Goal: Task Accomplishment & Management: Complete application form

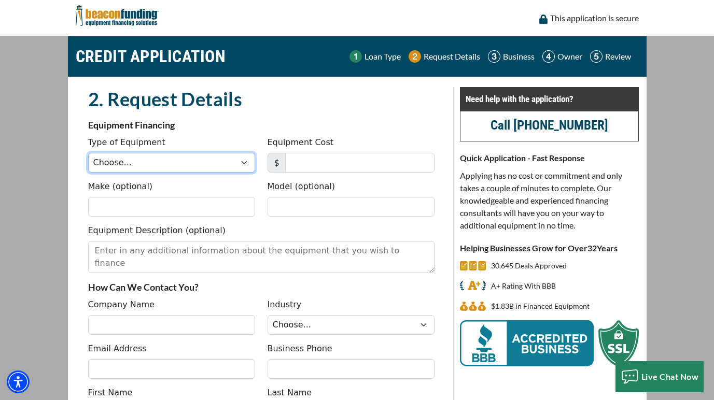
select select "1"
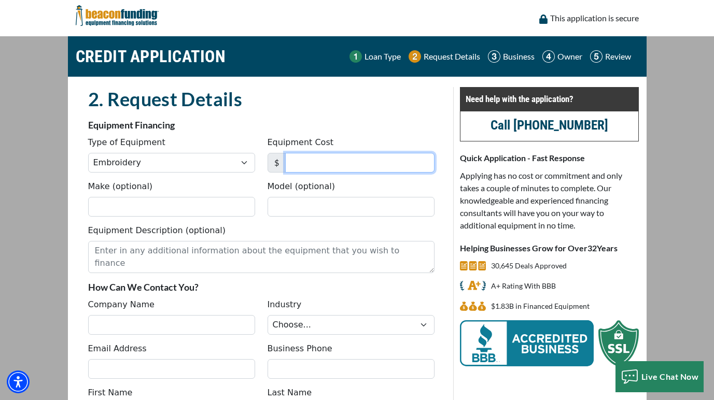
click at [313, 166] on input "Equipment Cost" at bounding box center [359, 163] width 149 height 20
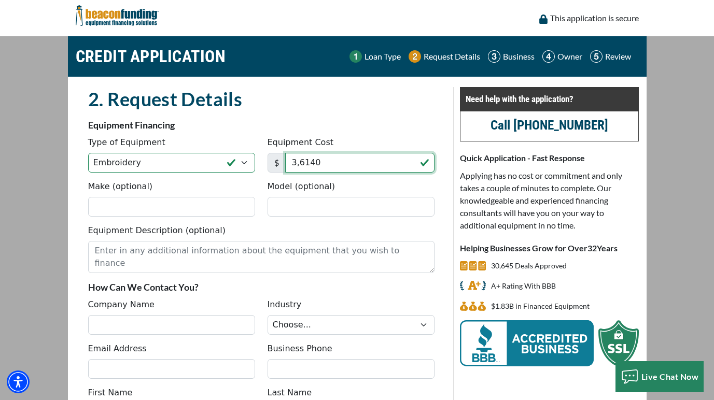
type input "36,140"
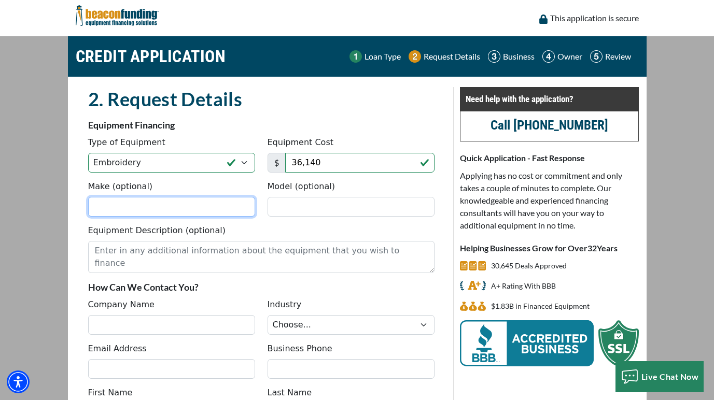
click at [197, 203] on input "Make (optional)" at bounding box center [171, 207] width 167 height 20
paste input "TMBP-XC1501"
type input "TMBP-XC1501"
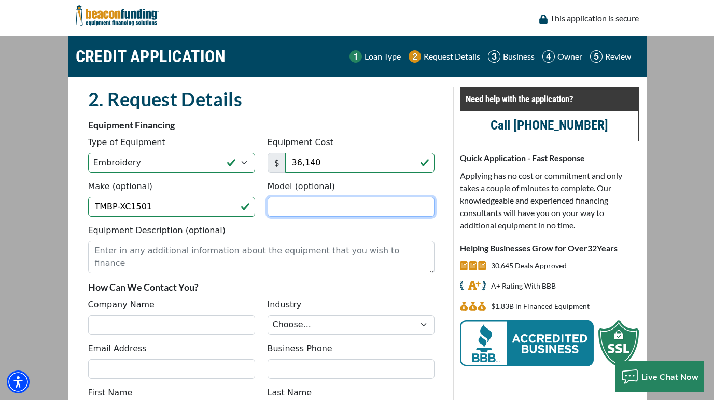
click at [394, 210] on input "Model (optional)" at bounding box center [350, 207] width 167 height 20
paste input "New 15 needle, 1 head COMPACT machine"
click at [318, 206] on input "Tajima New 15 needle, 1 head COMPACT machine" at bounding box center [350, 207] width 167 height 20
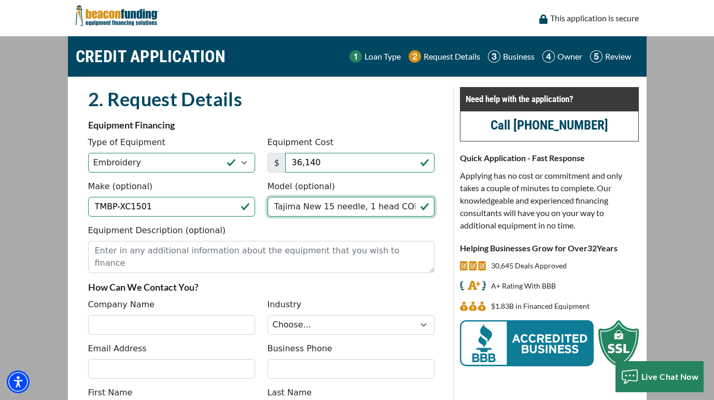
type input "Tajima New 15 needle, 1 head COMPACT machine"
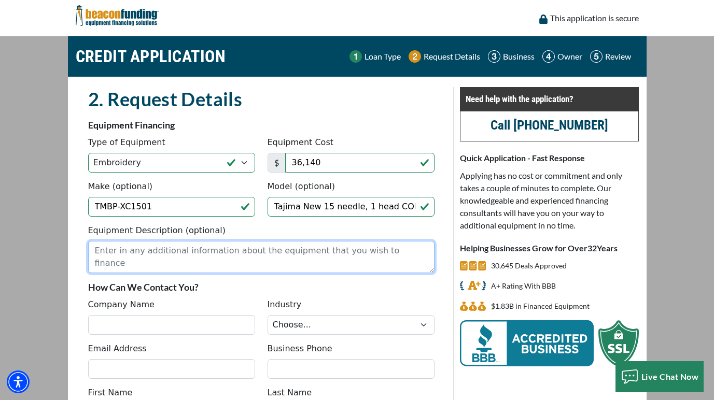
click at [319, 256] on textarea "Equipment Description (optional)" at bounding box center [261, 257] width 346 height 32
paste textarea "Here is information and pricing on the TMBP-XC machine. TMBP-XC1501 – New 15 ne…"
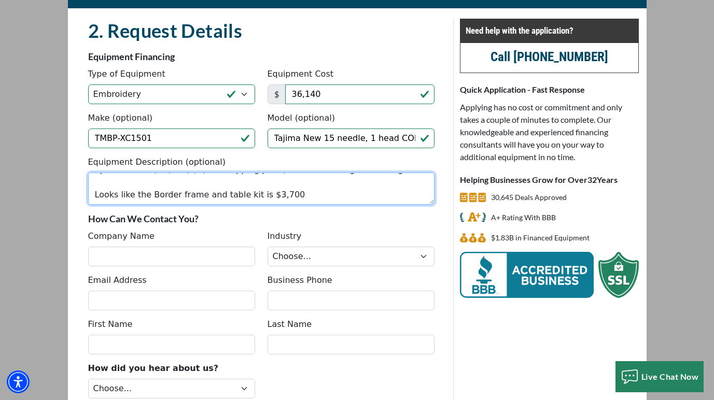
scroll to position [78, 0]
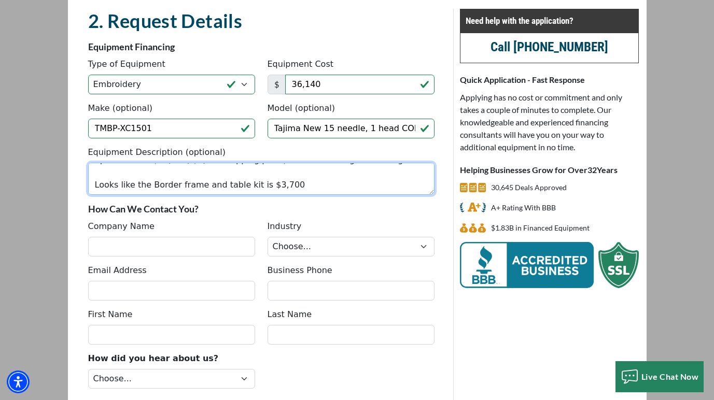
type textarea "Here is information and pricing on the TMBP-XC machine. TMBP-XC1501 – New 15 ne…"
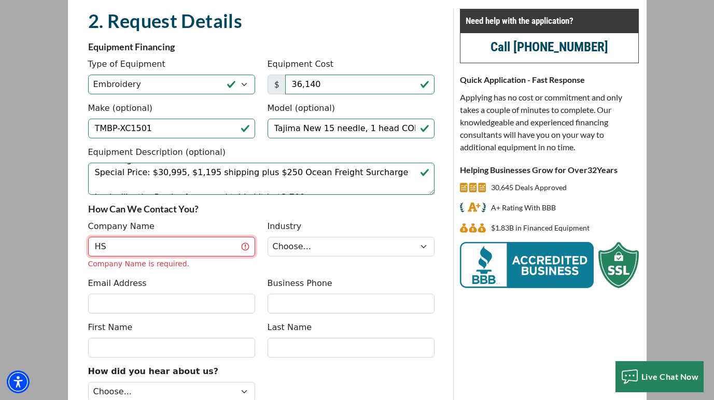
type input "H"
type input "Three Rivers Ranch"
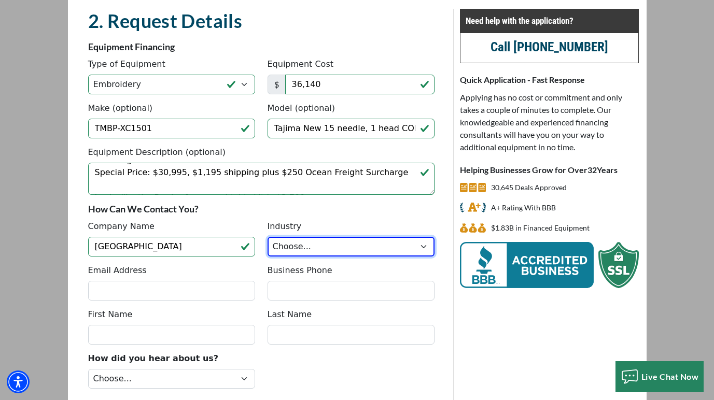
select select "3"
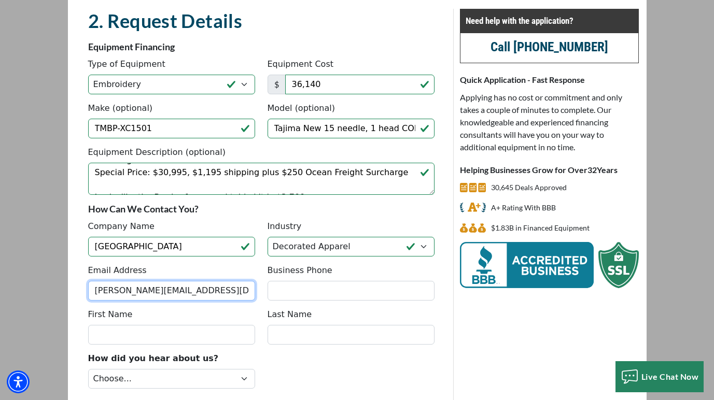
type input "chad@trroutfitters.com"
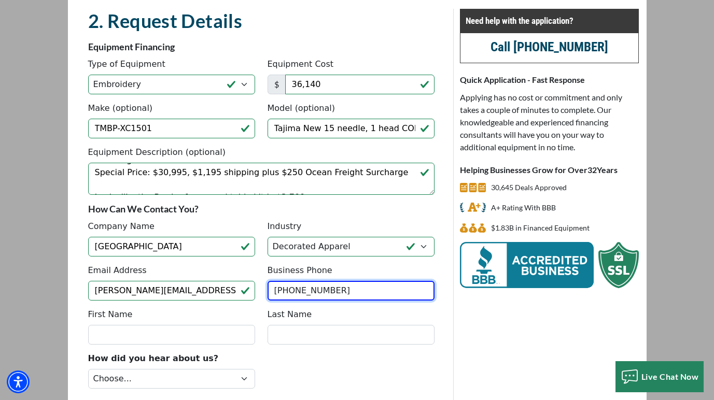
type input "(208) 652-3750"
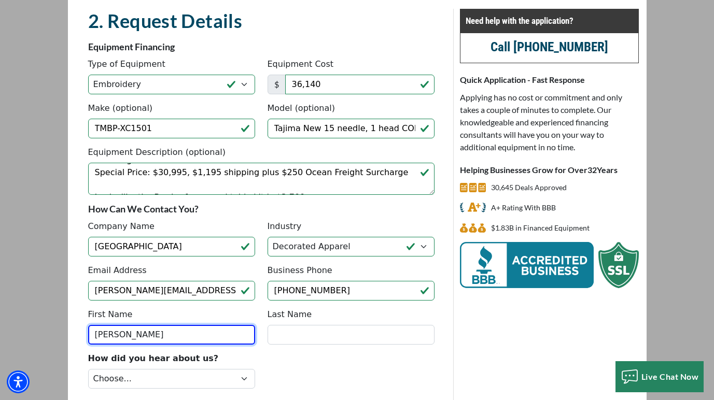
type input "Chad"
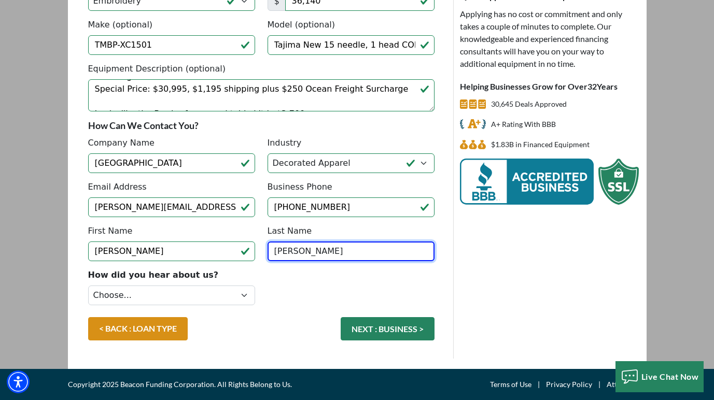
scroll to position [162, 0]
type input "Allen"
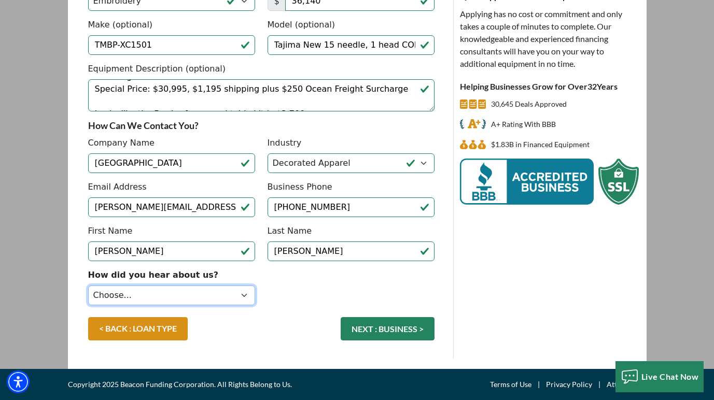
select select "14"
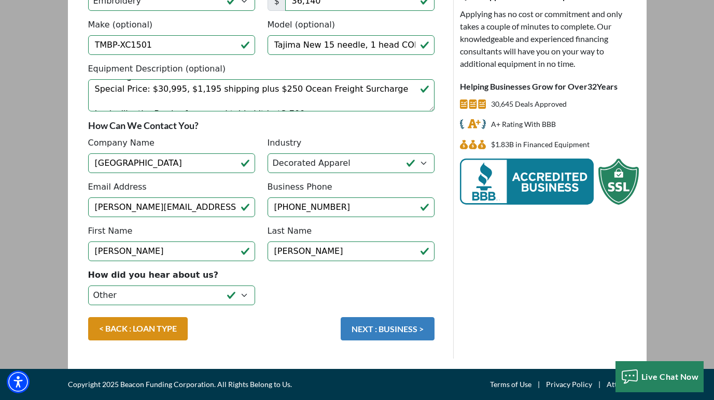
click at [372, 328] on button "NEXT : BUSINESS >" at bounding box center [388, 328] width 94 height 23
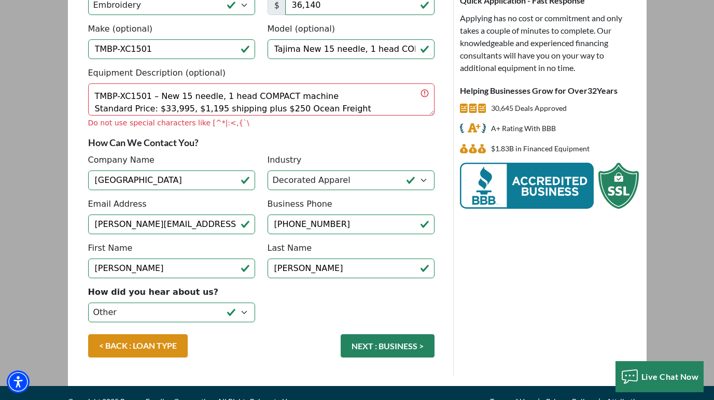
scroll to position [16, 0]
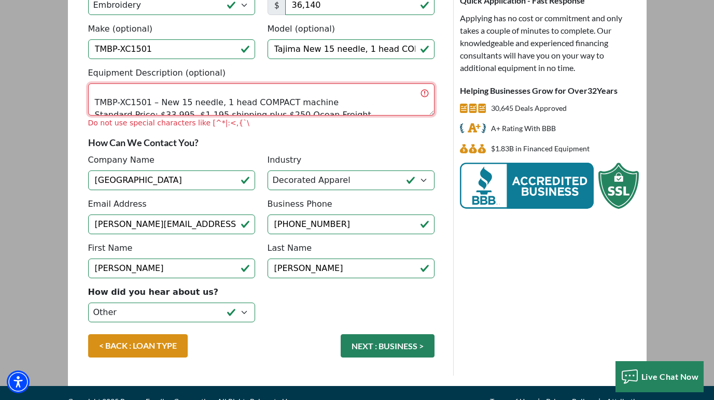
click at [94, 102] on textarea "Here is information and pricing on the TMBP-XC machine. TMBP-XC1501 – New 15 ne…" at bounding box center [261, 99] width 346 height 32
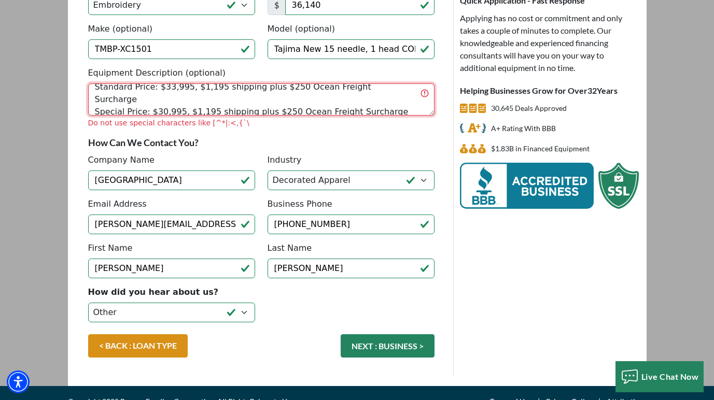
scroll to position [0, 0]
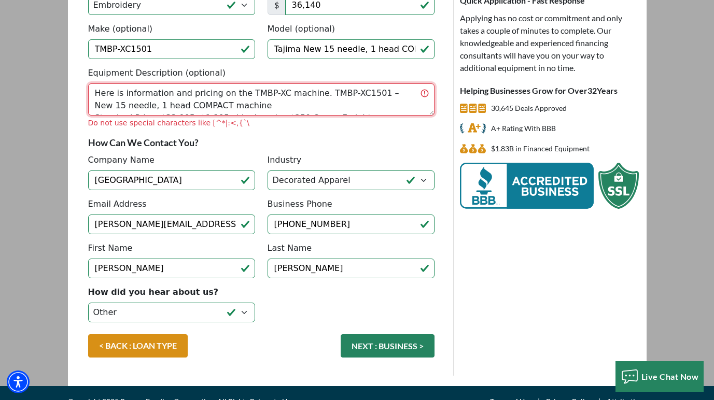
drag, startPoint x: 391, startPoint y: 111, endPoint x: 60, endPoint y: 90, distance: 331.9
click at [59, 90] on main "CREDIT APPLICATION Loan Type Request Details Business Owner Review" at bounding box center [357, 132] width 714 height 507
type textarea "Looks like the Border frame and table kit is $3,700"
drag, startPoint x: 105, startPoint y: 93, endPoint x: 341, endPoint y: 171, distance: 248.3
click at [341, 171] on fieldset "2. Request Details There was an issue while saving the data. Please try again a…" at bounding box center [261, 153] width 359 height 446
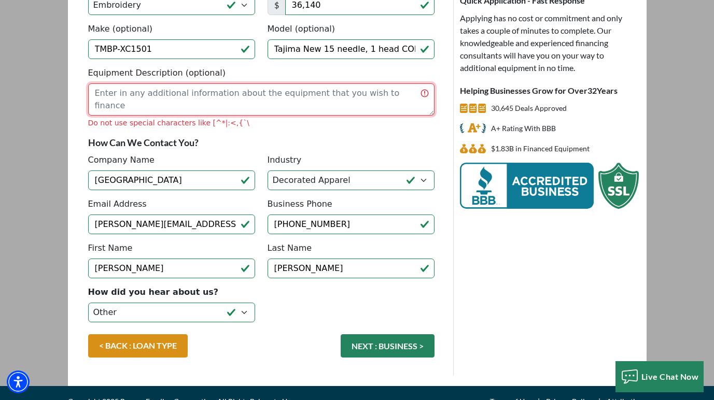
scroll to position [158, 0]
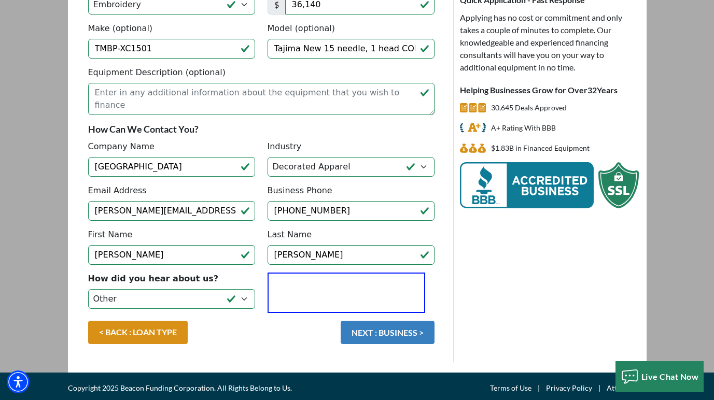
click at [366, 338] on button "NEXT : BUSINESS >" at bounding box center [388, 332] width 94 height 23
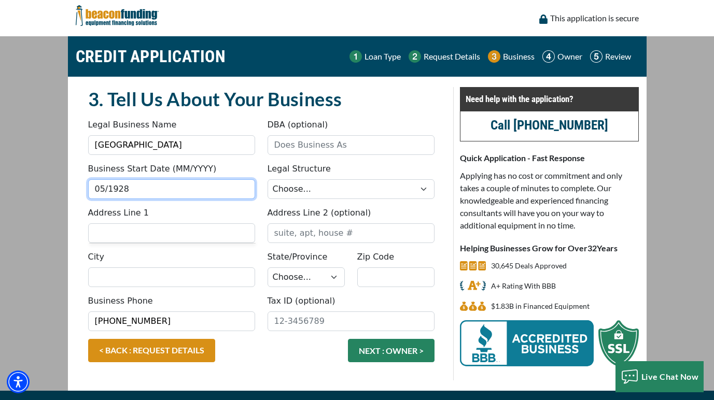
type input "05/1928"
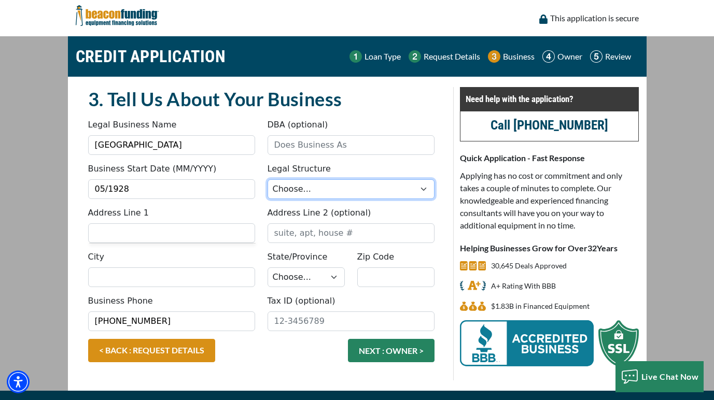
select select "1"
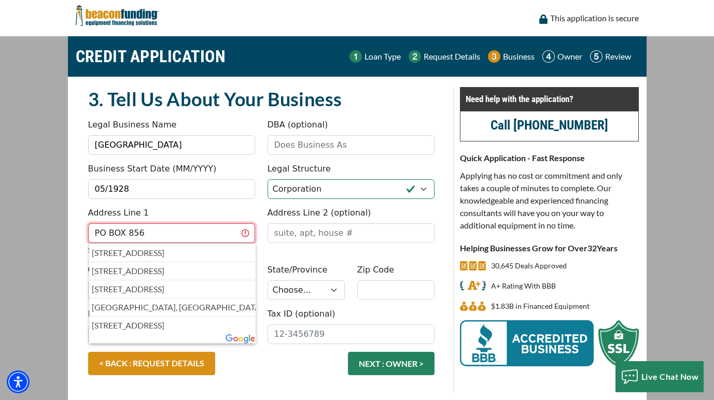
type input "PO BOX 856"
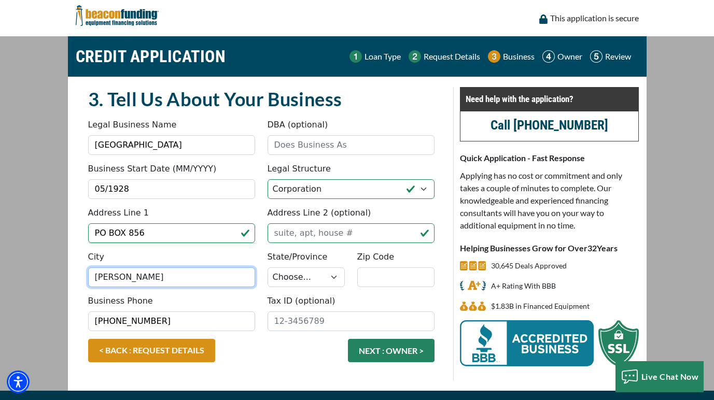
type input "Ashton"
select select "14"
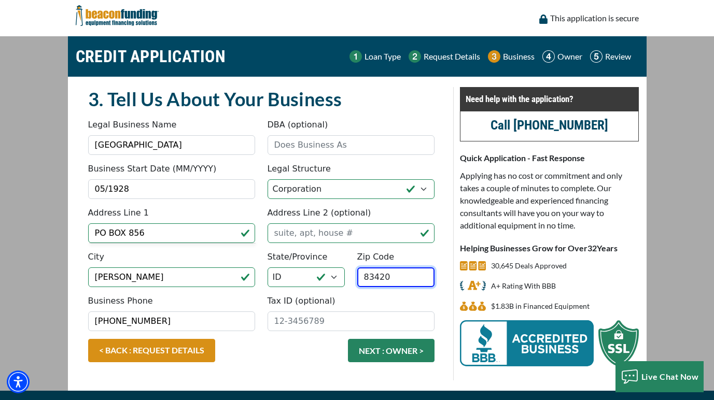
type input "83420"
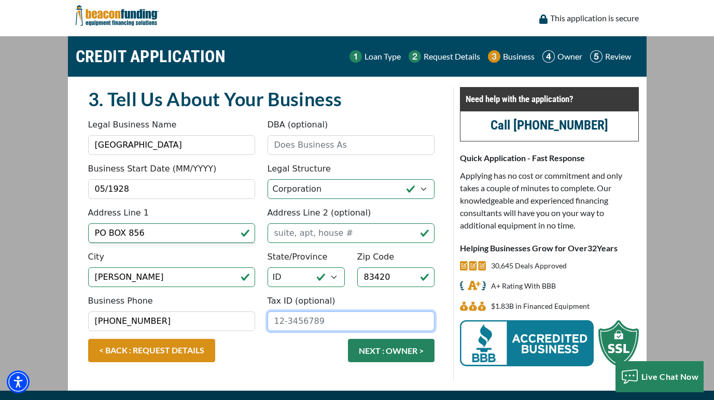
click at [333, 321] on input "Tax ID (optional)" at bounding box center [350, 322] width 167 height 20
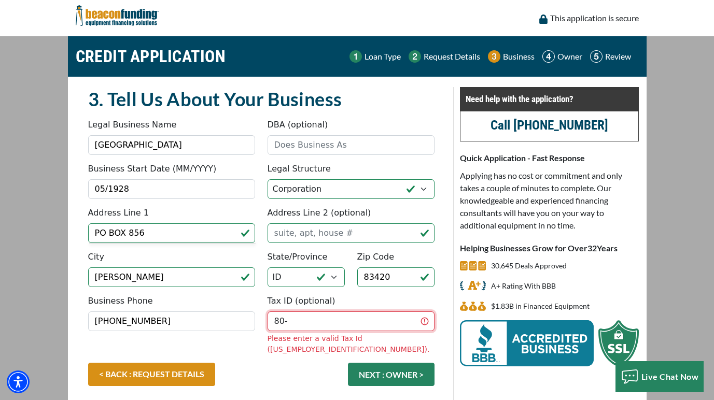
type input "8"
type input "82-0372204"
click at [298, 370] on div "< BACK : REQUEST DETAILS NEXT : OWNER >" at bounding box center [261, 380] width 359 height 34
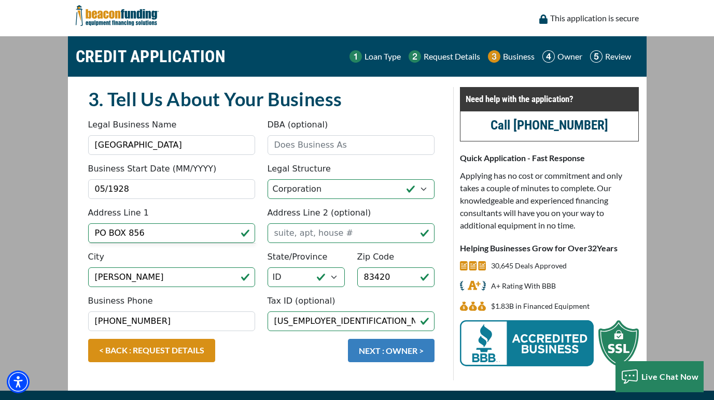
click at [383, 350] on button "NEXT : OWNER >" at bounding box center [391, 350] width 87 height 23
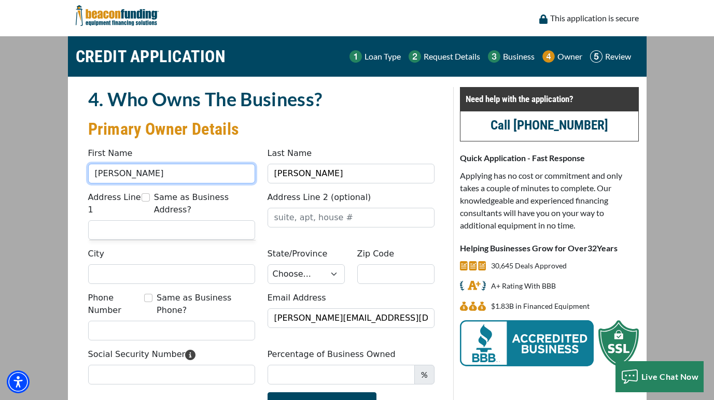
drag, startPoint x: 132, startPoint y: 172, endPoint x: 47, endPoint y: 153, distance: 86.5
type input "Lonnie"
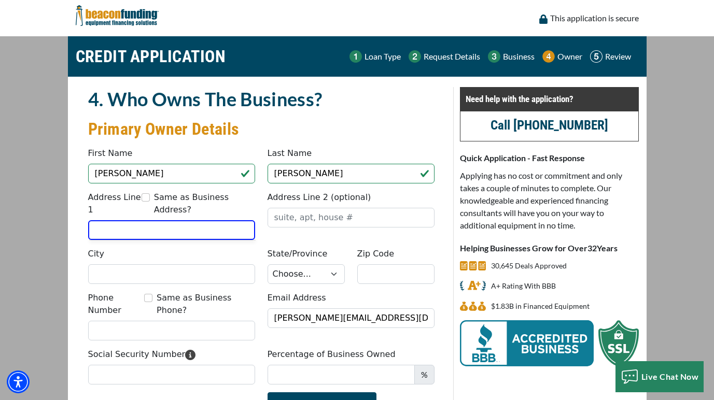
click at [147, 199] on input "Same as Business Address?" at bounding box center [146, 197] width 8 height 8
checkbox input "true"
type input "PO BOX 856"
type input "Ashton"
select select "14"
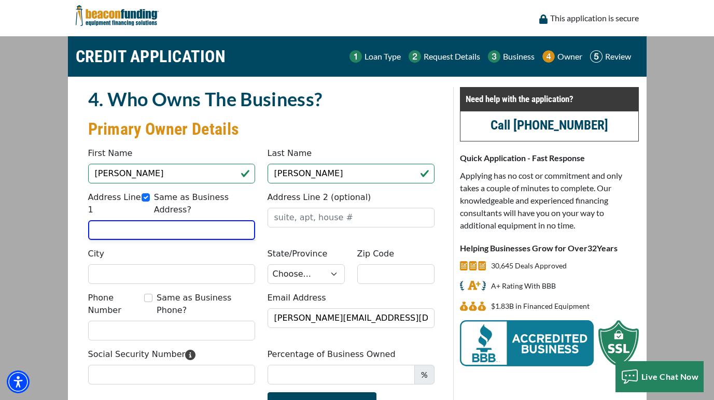
type input "83420"
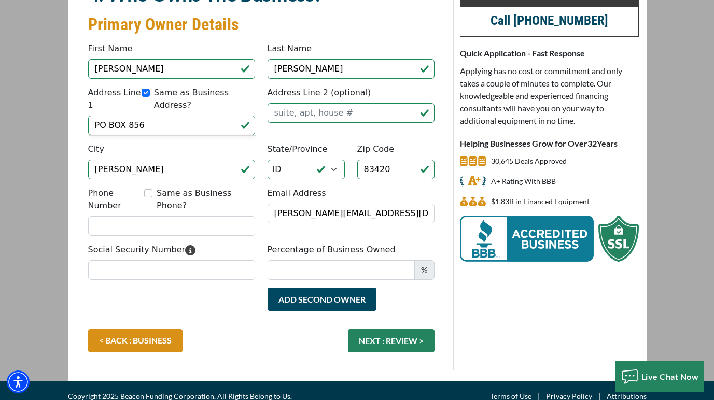
scroll to position [104, 0]
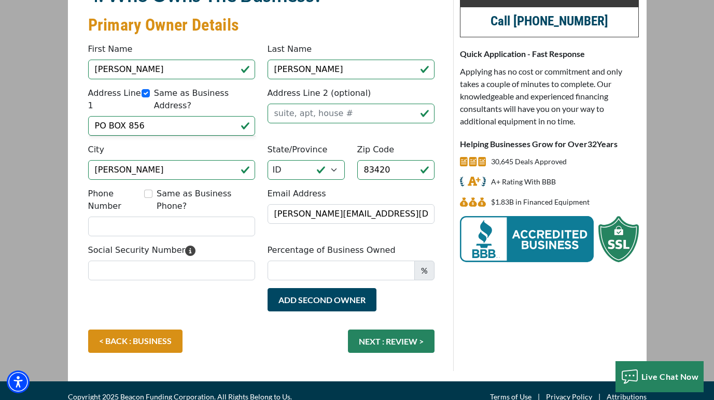
click at [147, 193] on input "Same as Business Phone?" at bounding box center [148, 194] width 8 height 8
checkbox input "true"
type input "(208) 652-3750"
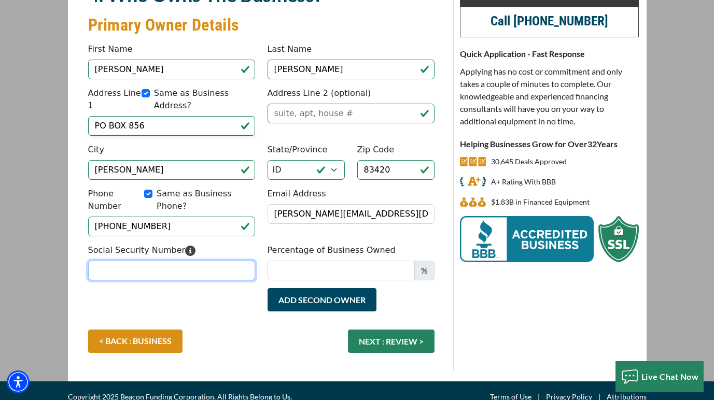
click at [206, 261] on input "Social Security Number" at bounding box center [171, 271] width 167 height 20
type input "518-68-6615"
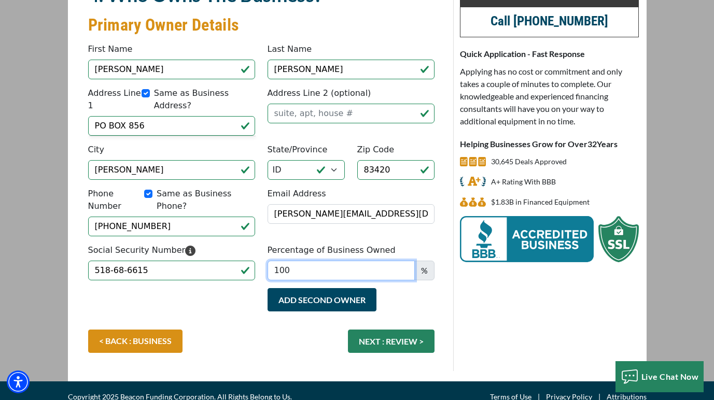
type input "100"
click at [406, 290] on div "Add Second Owner Remove Second Owner" at bounding box center [350, 305] width 179 height 34
click at [386, 332] on button "NEXT : REVIEW >" at bounding box center [391, 341] width 87 height 23
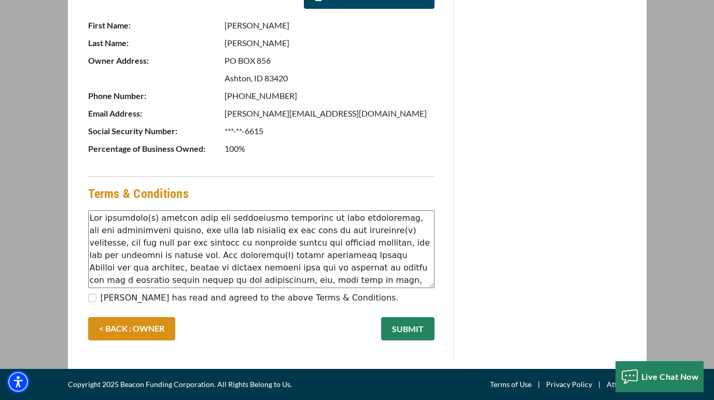
scroll to position [531, 0]
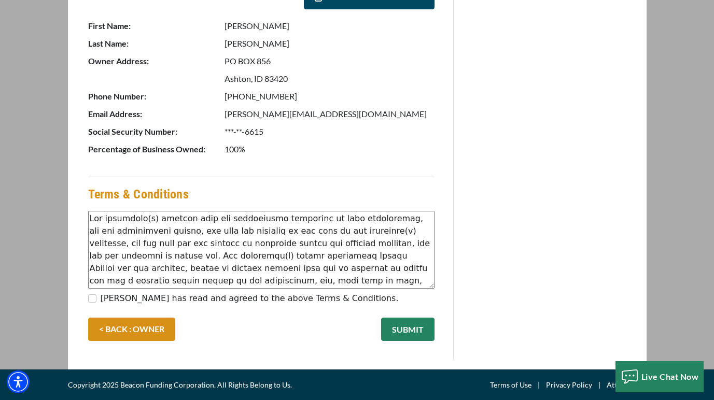
click at [115, 303] on label "Lonnie Allen has read and agreed to the above Terms & Conditions." at bounding box center [250, 298] width 298 height 12
click at [96, 303] on input "Lonnie Allen has read and agreed to the above Terms & Conditions." at bounding box center [92, 298] width 8 height 8
checkbox input "true"
click at [400, 327] on button "SUBMIT" at bounding box center [407, 329] width 53 height 23
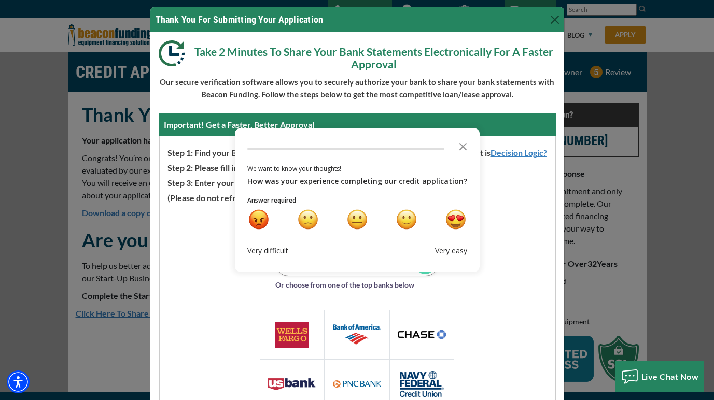
scroll to position [16, 0]
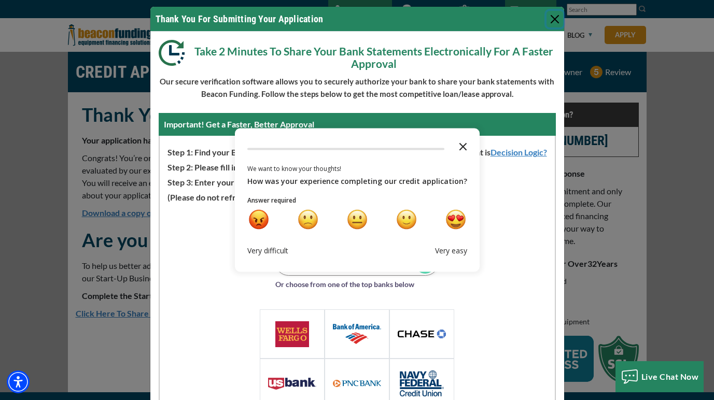
click at [459, 143] on icon "Close the survey" at bounding box center [462, 146] width 21 height 21
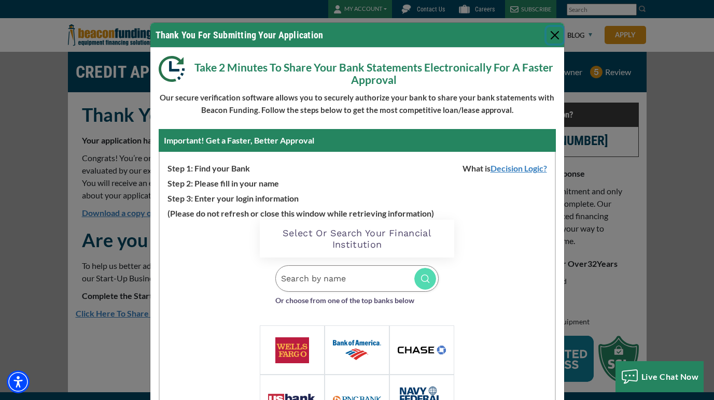
scroll to position [0, 0]
click at [553, 35] on button "Close" at bounding box center [554, 35] width 17 height 17
